Goal: Task Accomplishment & Management: Manage account settings

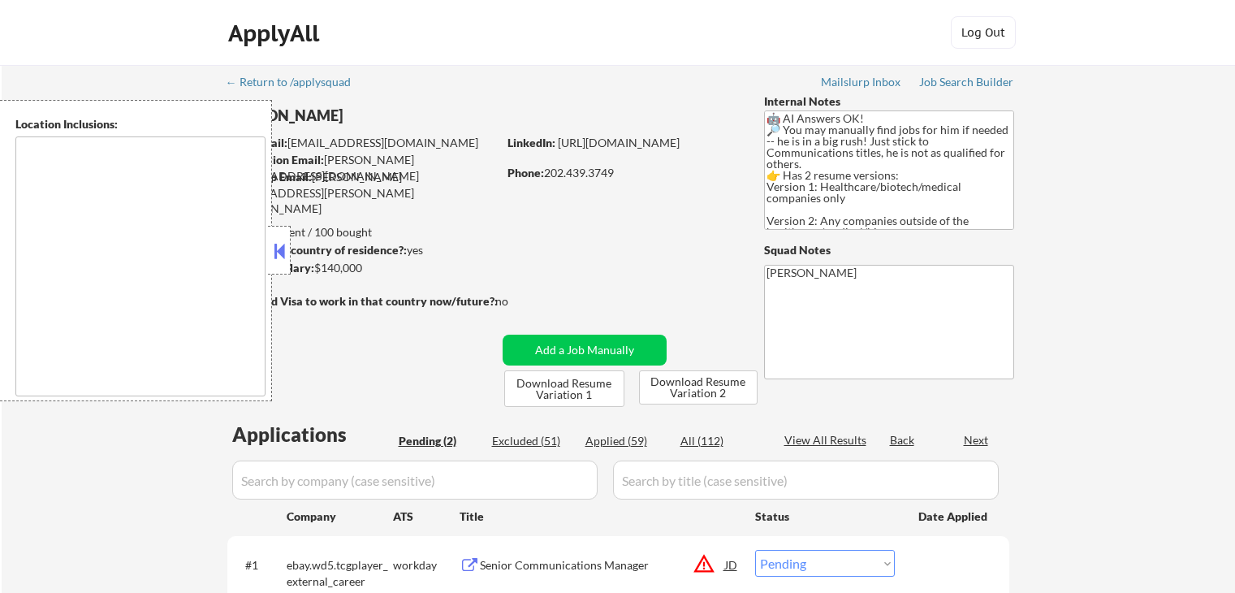
select select ""pending""
type textarea "[GEOGRAPHIC_DATA], [GEOGRAPHIC_DATA] [GEOGRAPHIC_DATA], [GEOGRAPHIC_DATA] [GEOG…"
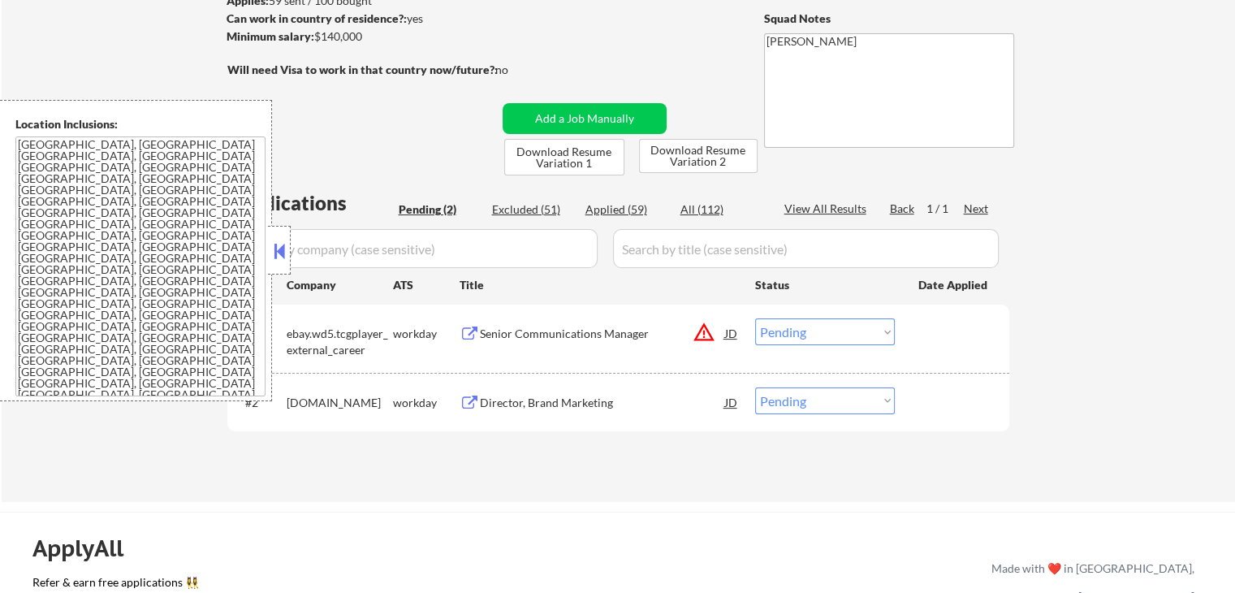
scroll to position [244, 0]
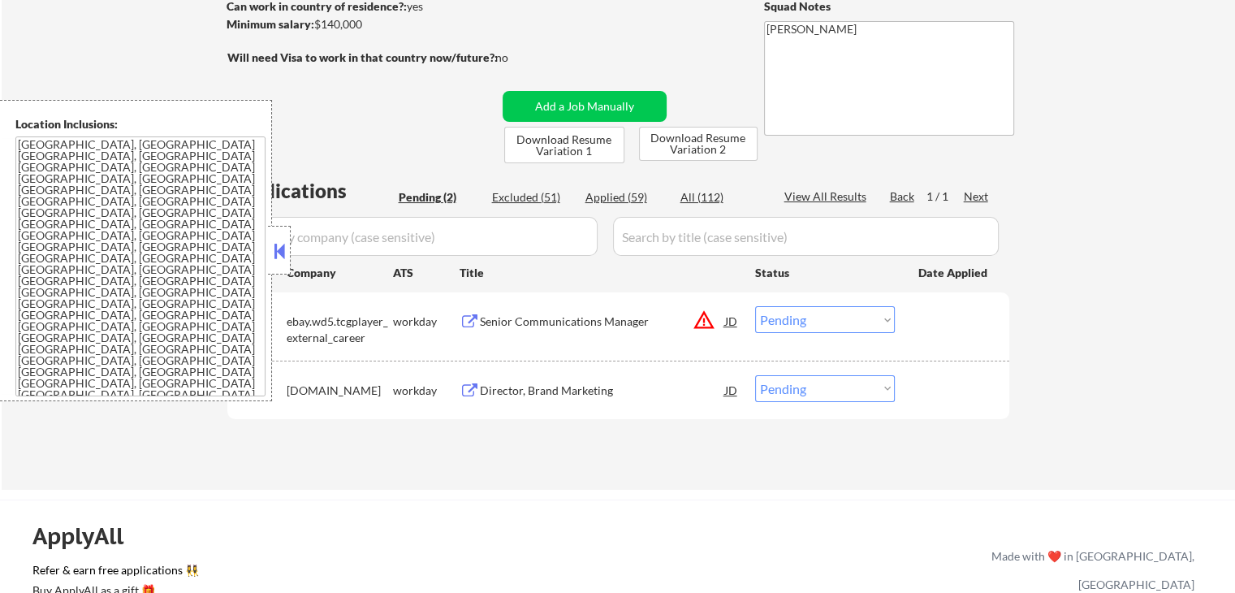
click at [502, 387] on div "Director, Brand Marketing" at bounding box center [602, 391] width 245 height 16
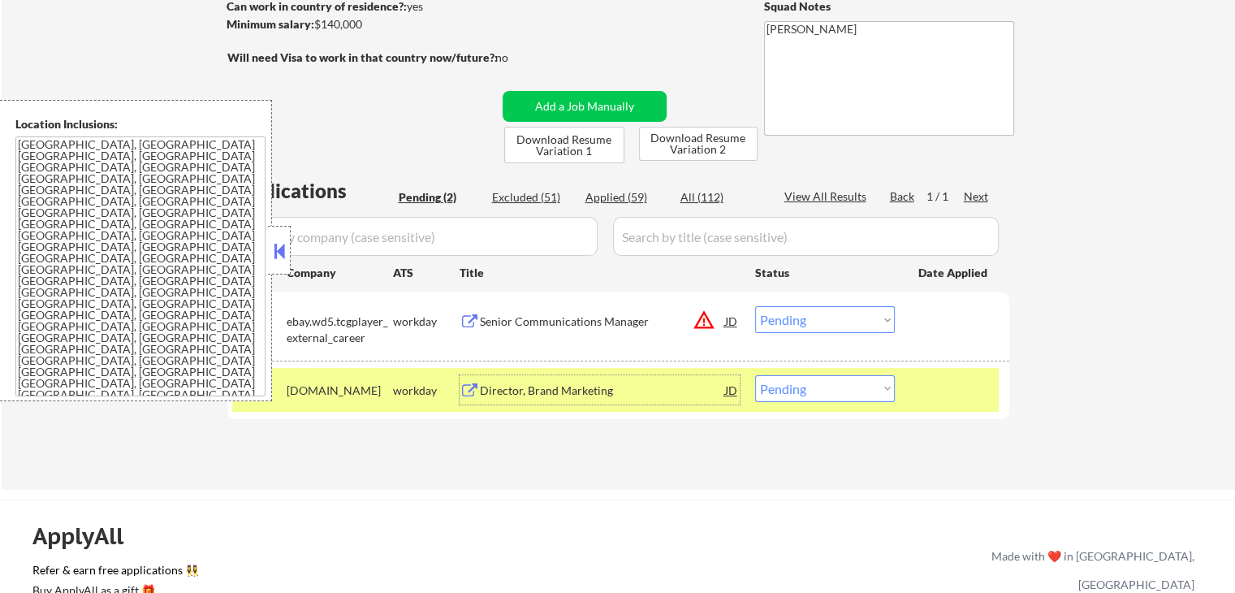
click at [732, 322] on div "JD" at bounding box center [732, 320] width 16 height 29
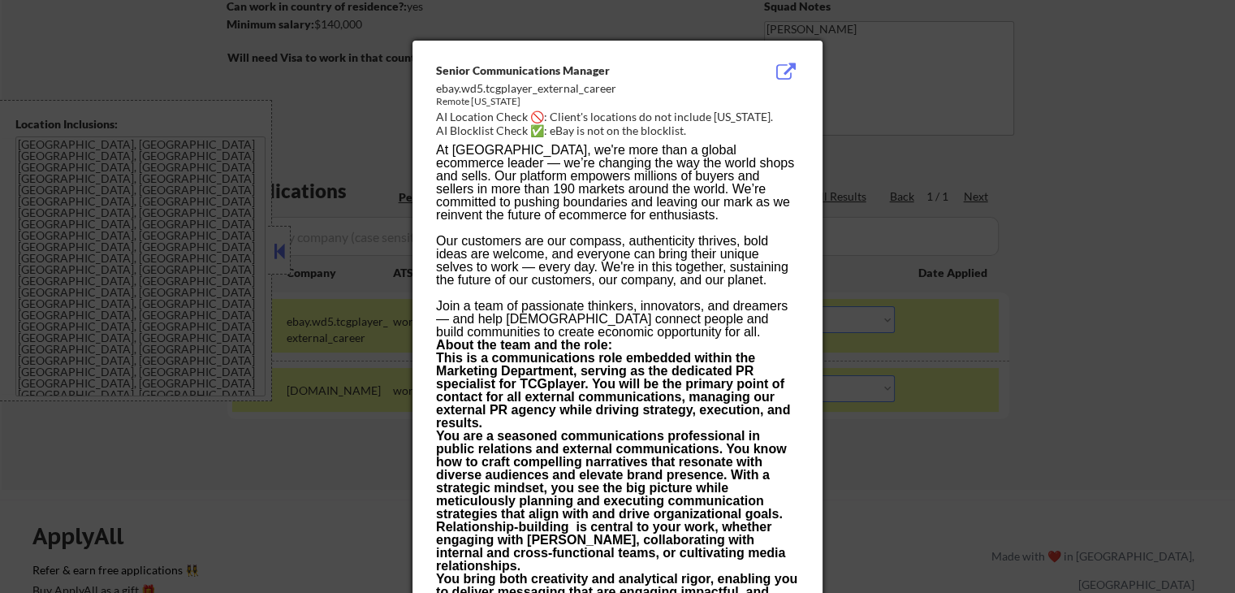
click at [1124, 245] on div at bounding box center [617, 296] width 1235 height 593
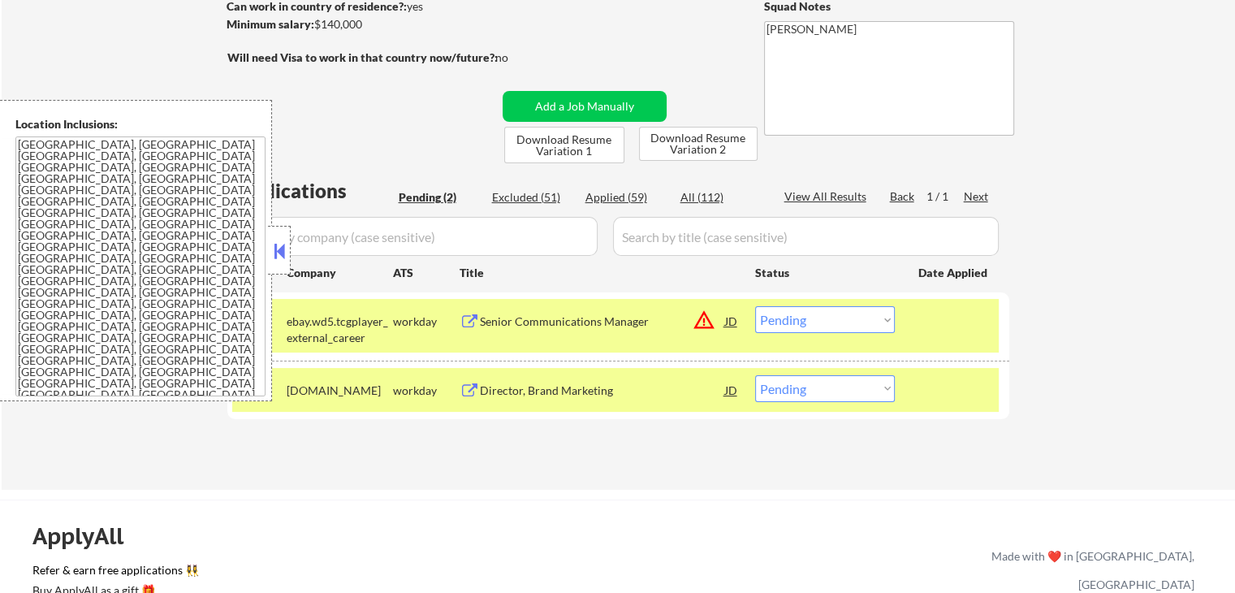
drag, startPoint x: 845, startPoint y: 316, endPoint x: 842, endPoint y: 329, distance: 13.2
click at [845, 316] on select "Choose an option... Pending Applied Excluded (Questions) Excluded (Expired) Exc…" at bounding box center [825, 319] width 140 height 27
click at [755, 306] on select "Choose an option... Pending Applied Excluded (Questions) Excluded (Expired) Exc…" at bounding box center [825, 319] width 140 height 27
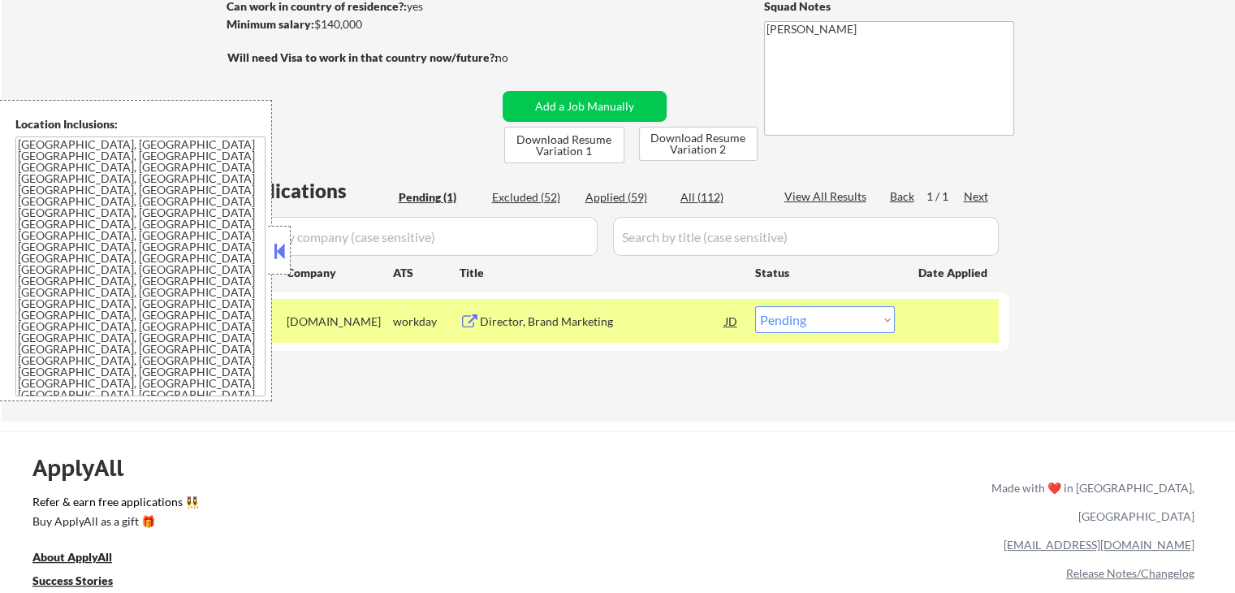
click at [833, 321] on select "Choose an option... Pending Applied Excluded (Questions) Excluded (Expired) Exc…" at bounding box center [825, 319] width 140 height 27
select select ""applied""
click at [755, 306] on select "Choose an option... Pending Applied Excluded (Questions) Excluded (Expired) Exc…" at bounding box center [825, 319] width 140 height 27
click at [956, 312] on div at bounding box center [954, 320] width 71 height 29
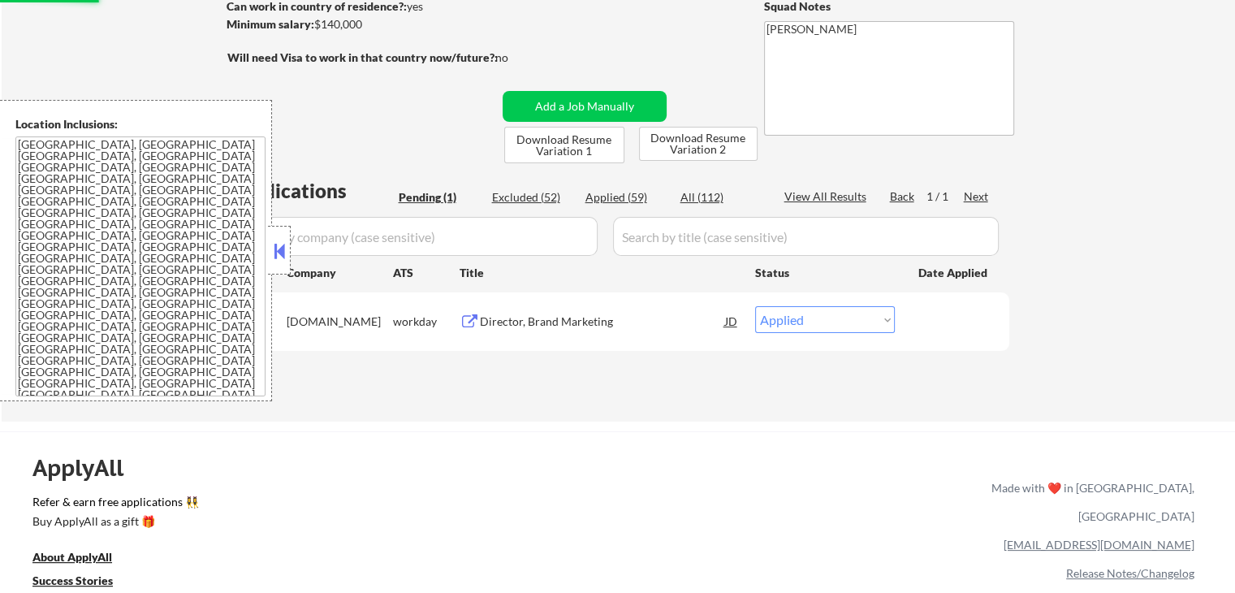
click at [858, 409] on div "← Return to /applysquad Mailslurp Inbox Job Search Builder [PERSON_NAME] User E…" at bounding box center [619, 121] width 1234 height 600
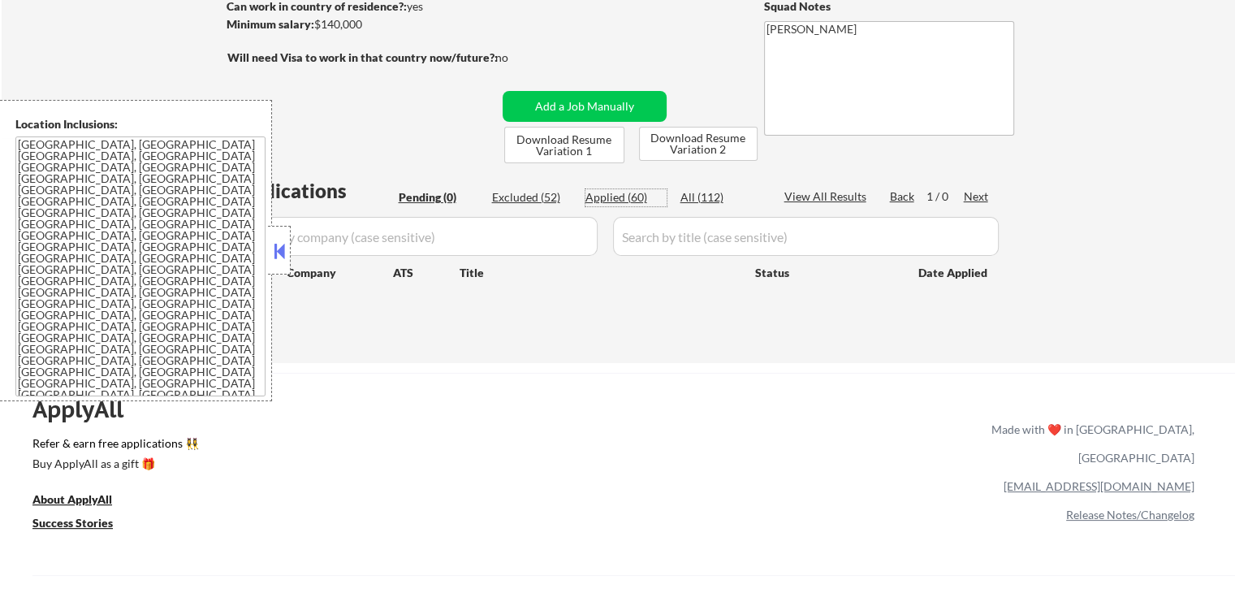
click at [621, 197] on div "Applied (60)" at bounding box center [626, 197] width 81 height 16
select select ""applied""
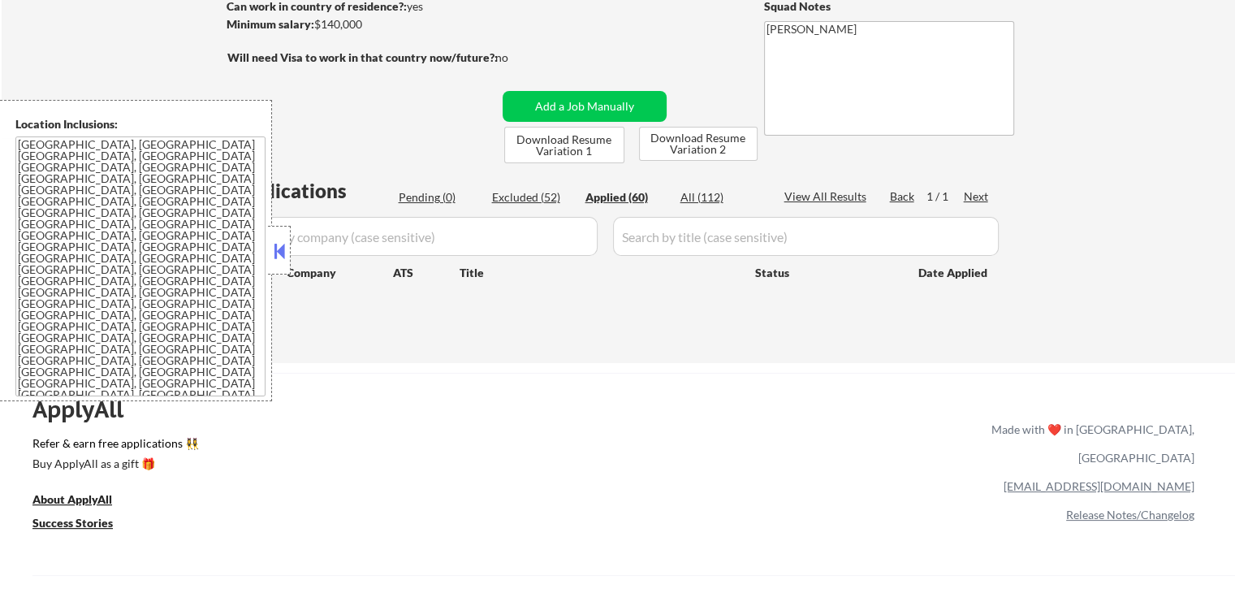
select select ""applied""
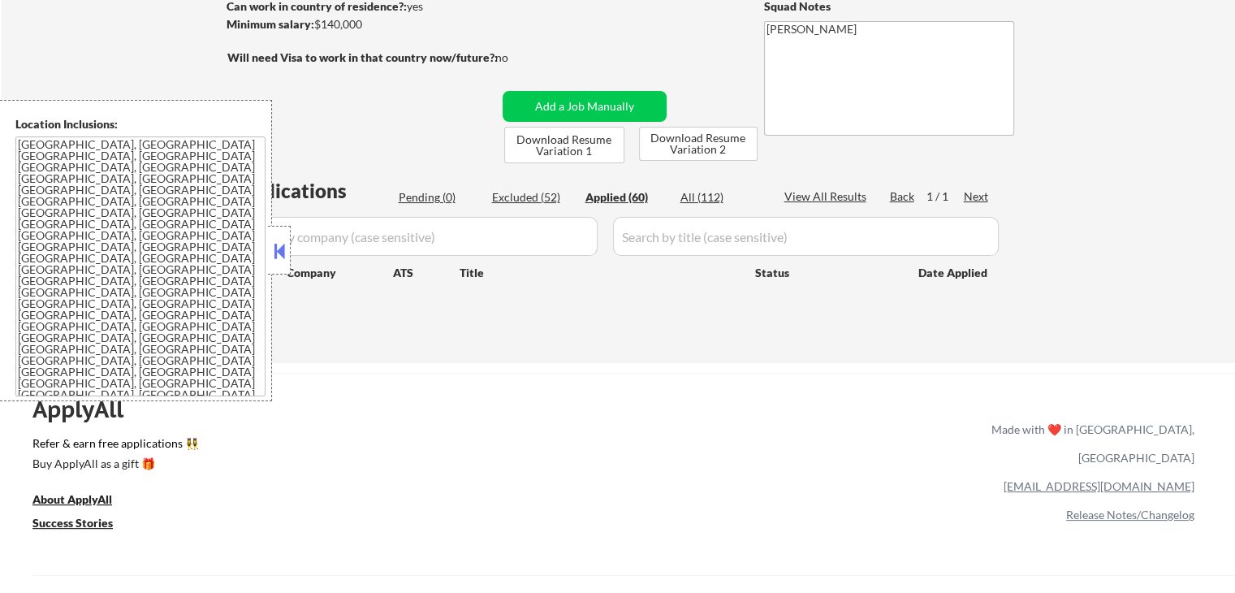
select select ""applied""
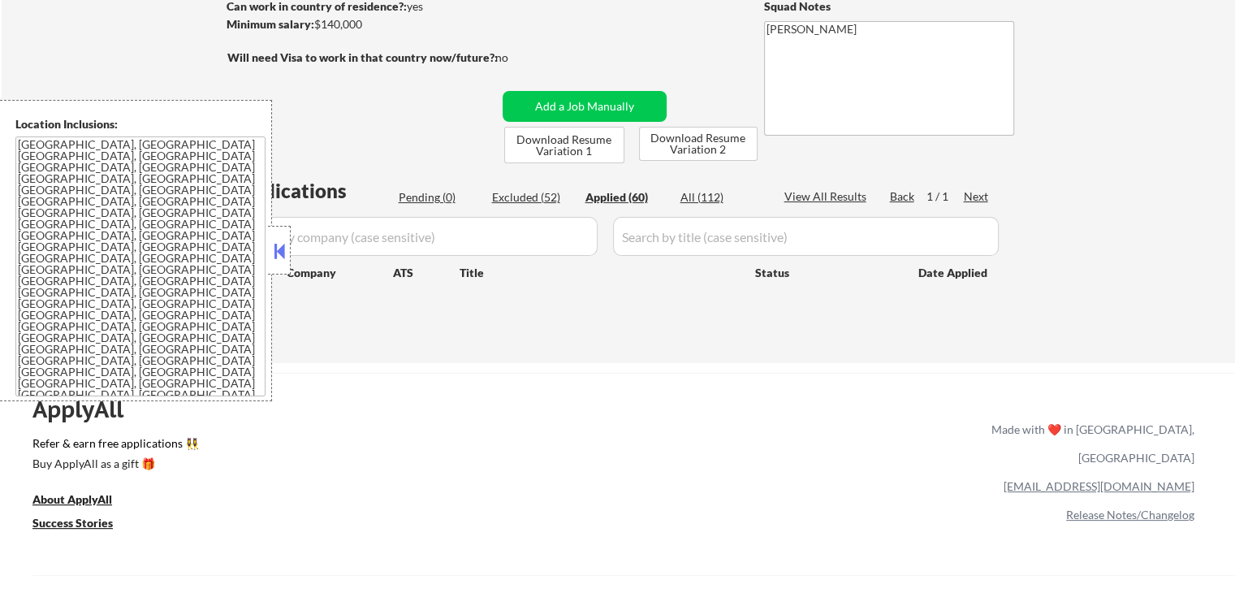
select select ""applied""
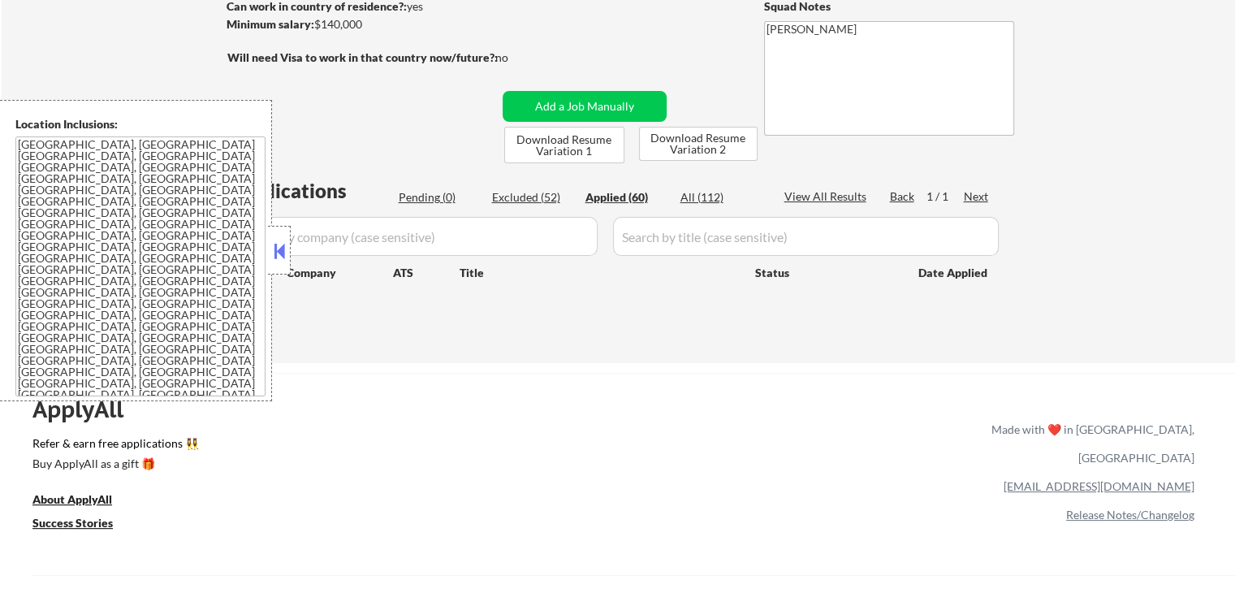
select select ""applied""
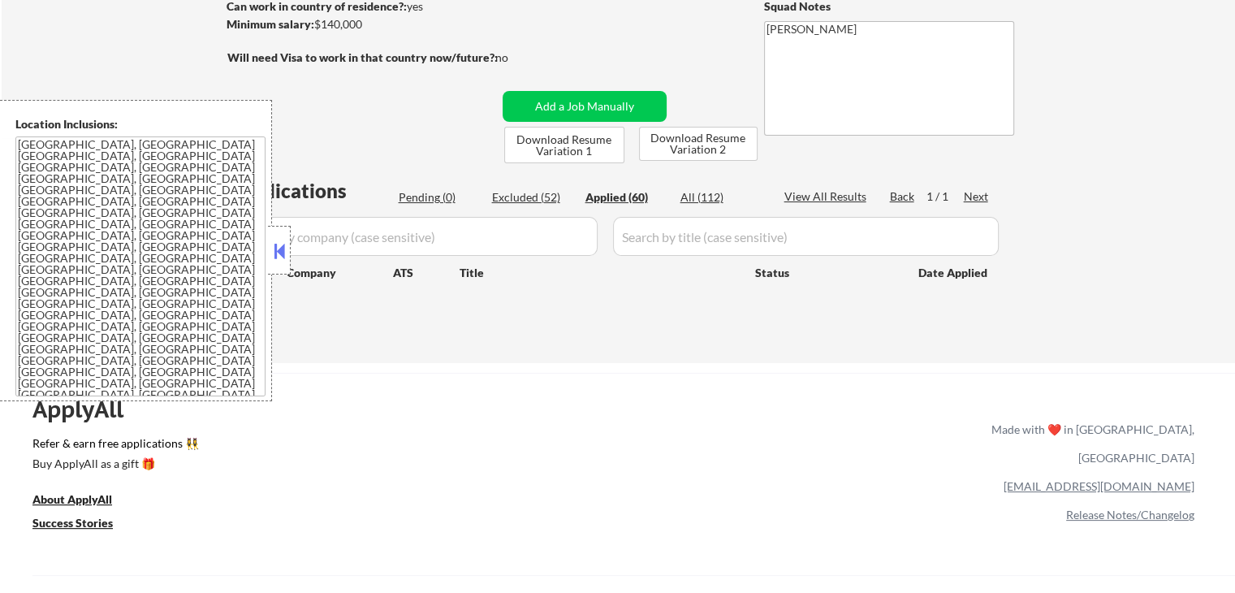
select select ""applied""
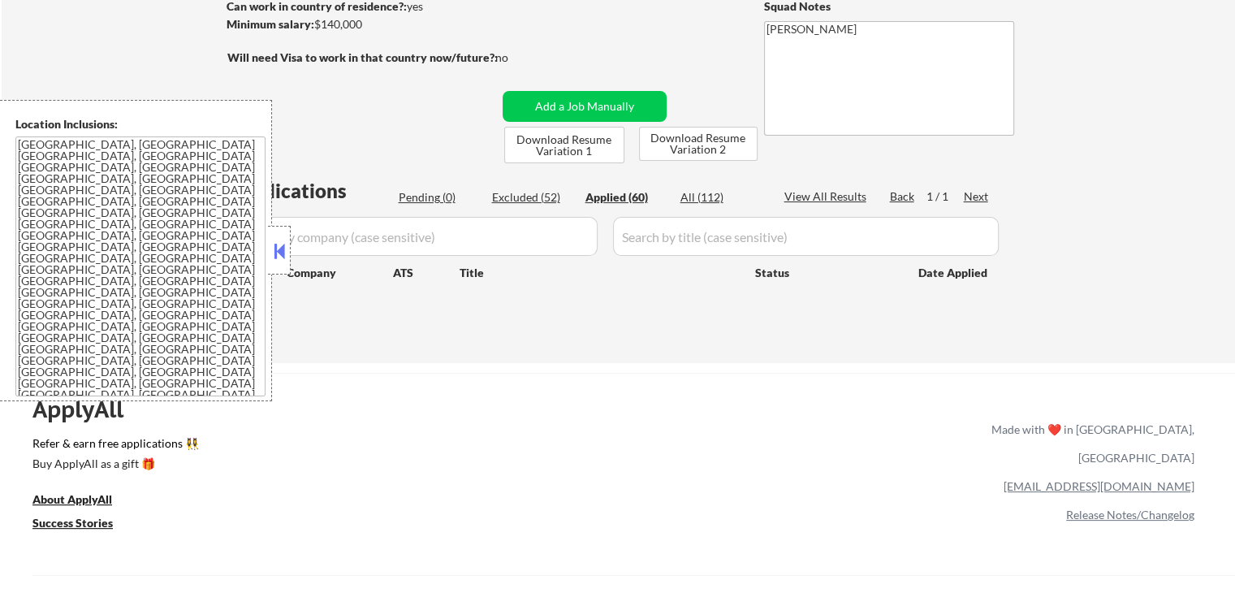
select select ""applied""
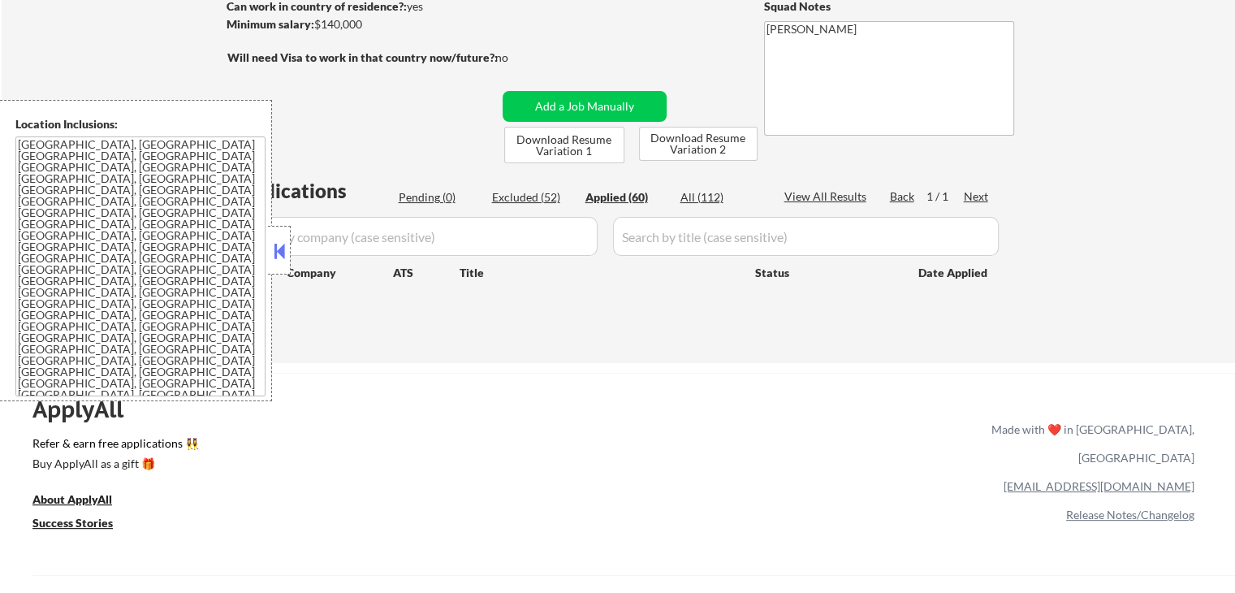
select select ""applied""
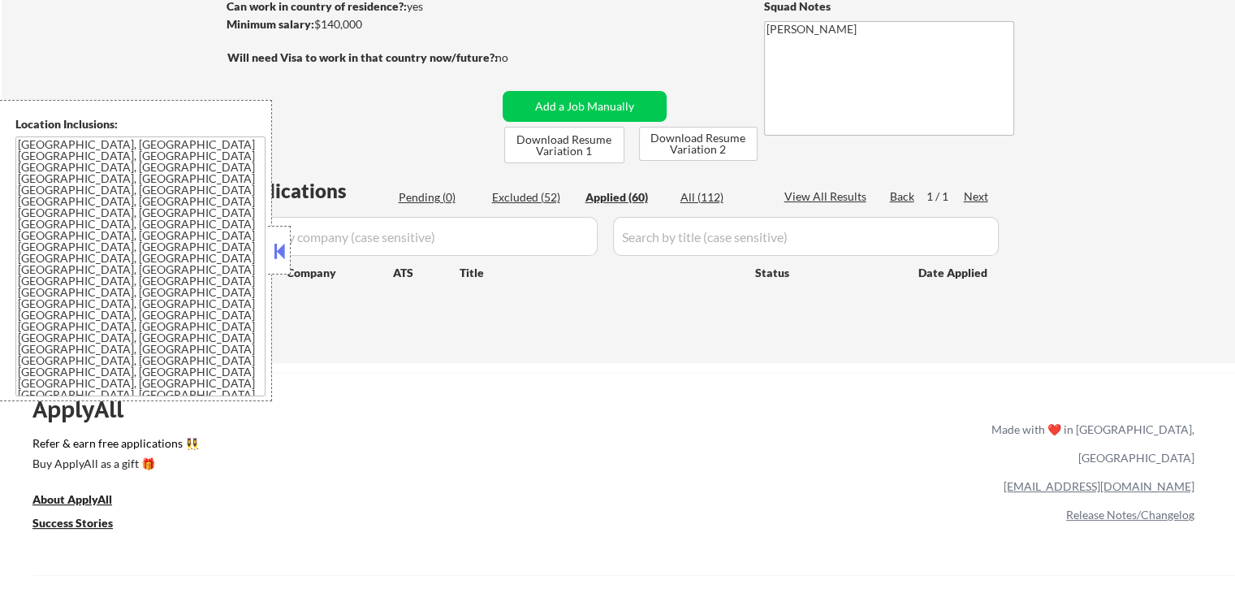
select select ""applied""
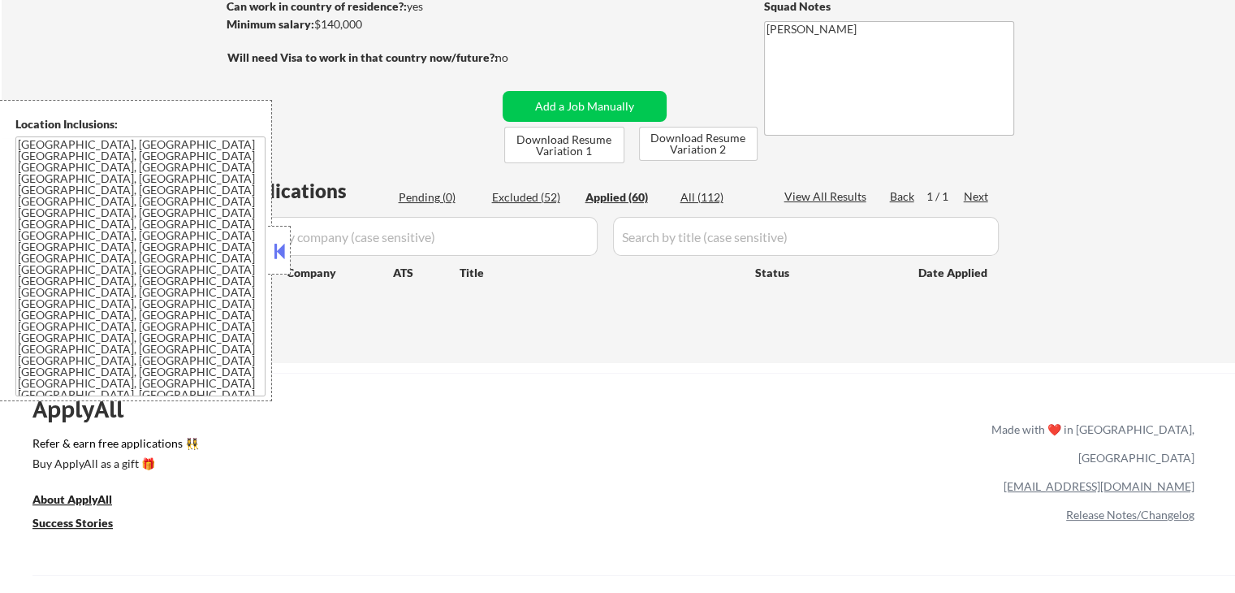
select select ""applied""
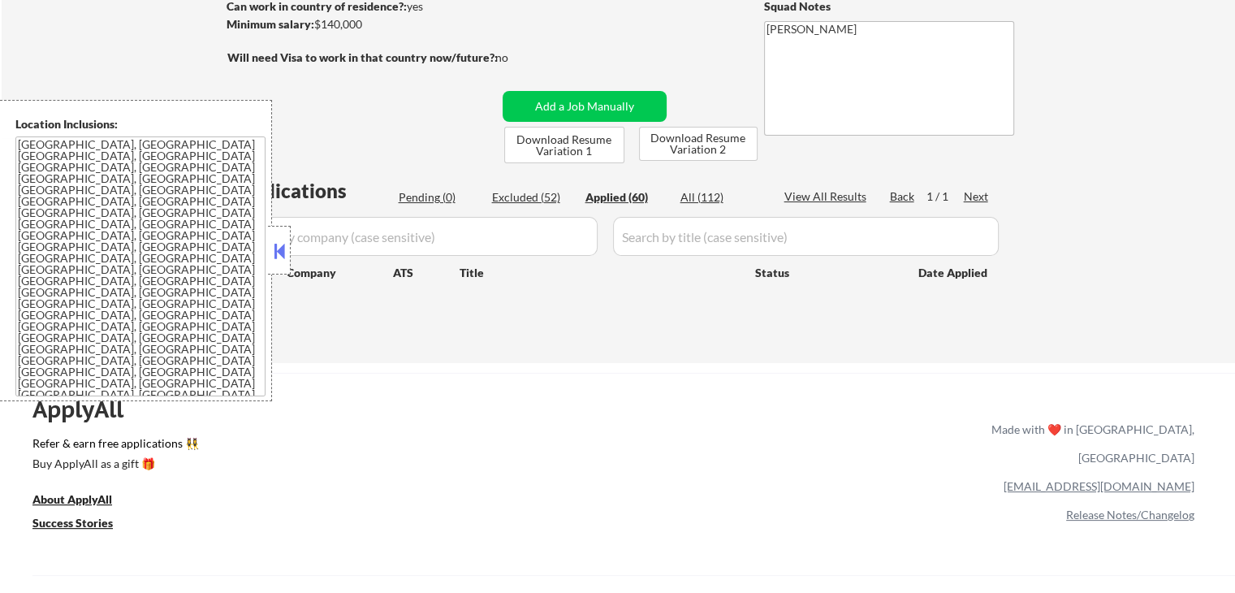
select select ""applied""
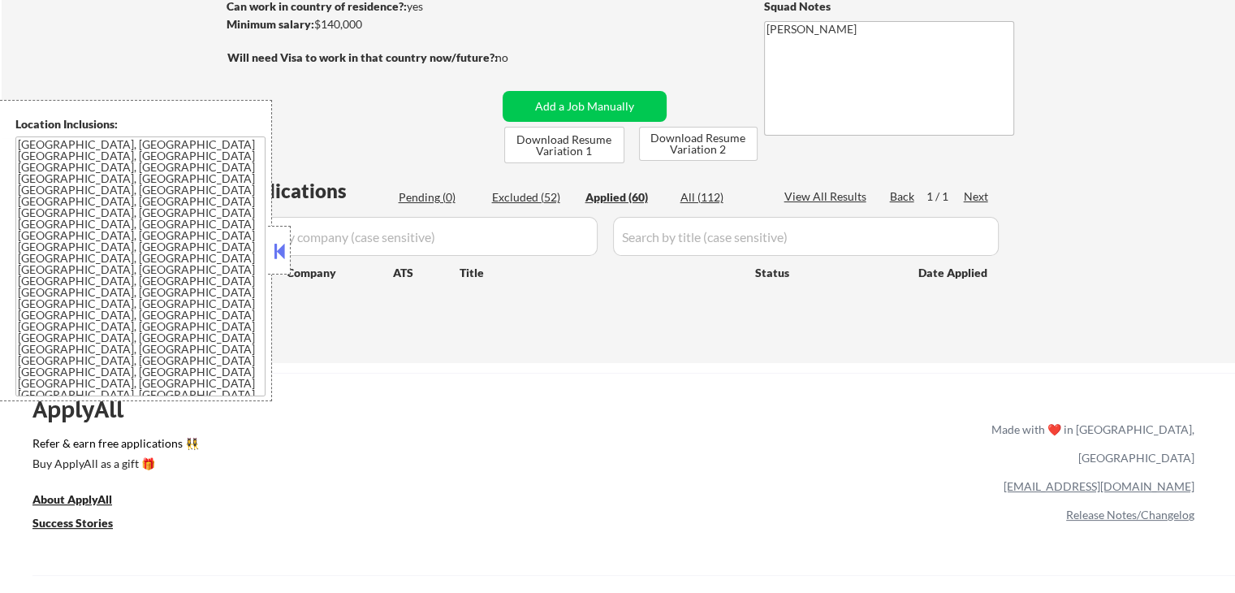
select select ""applied""
